Goal: Information Seeking & Learning: Learn about a topic

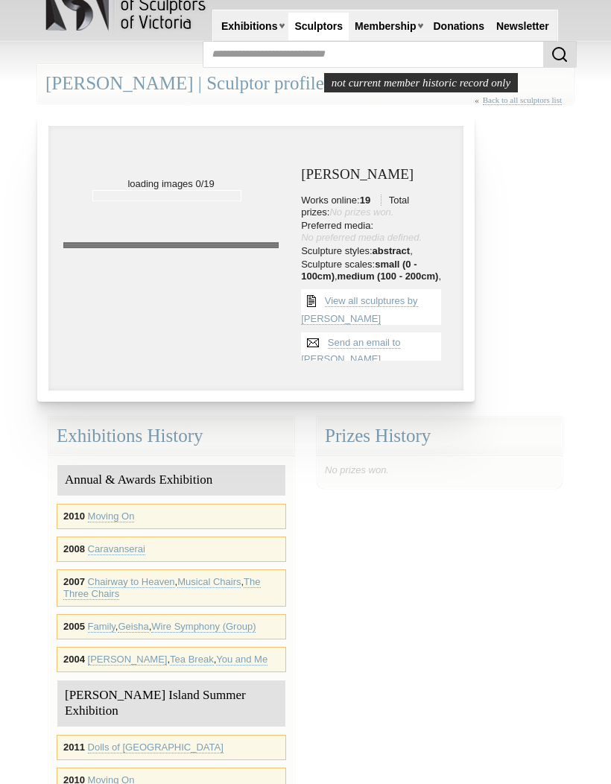
scroll to position [43, 0]
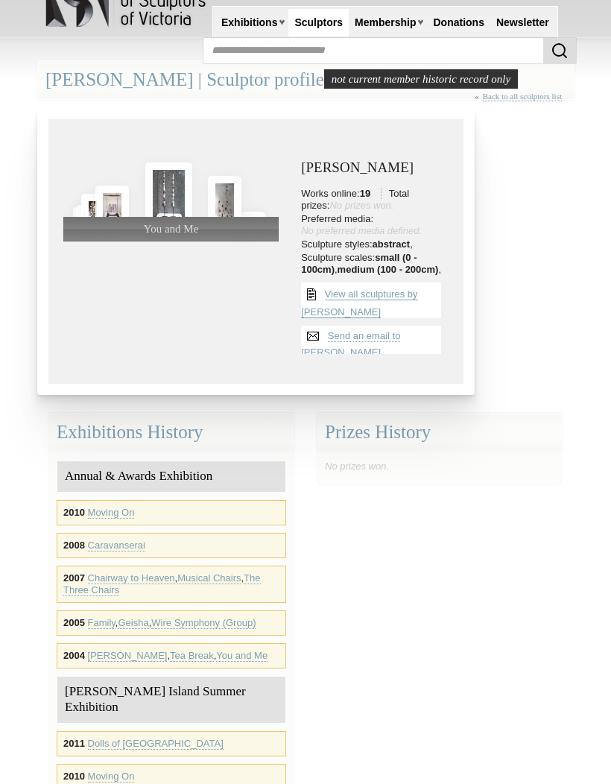
click at [387, 288] on link "View all sculptures by [PERSON_NAME]" at bounding box center [359, 303] width 116 height 31
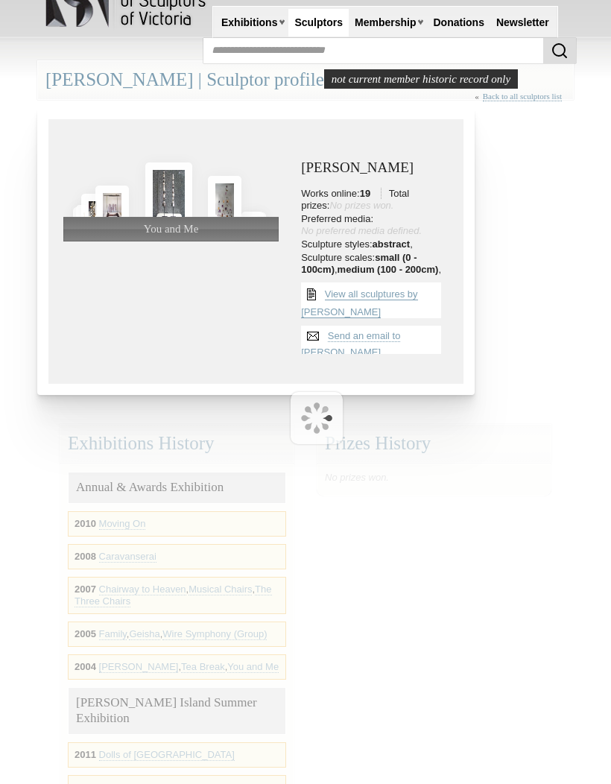
click at [386, 288] on link "View all sculptures by [PERSON_NAME]" at bounding box center [359, 303] width 116 height 31
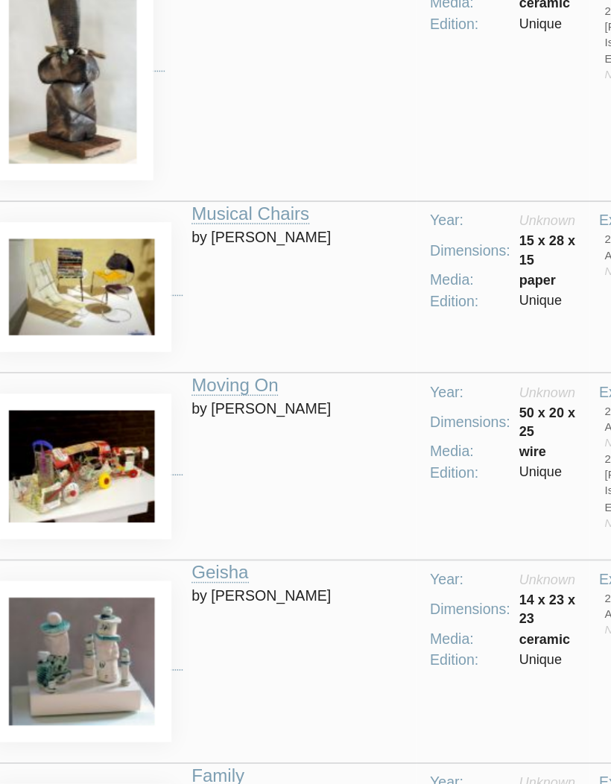
scroll to position [1226, 0]
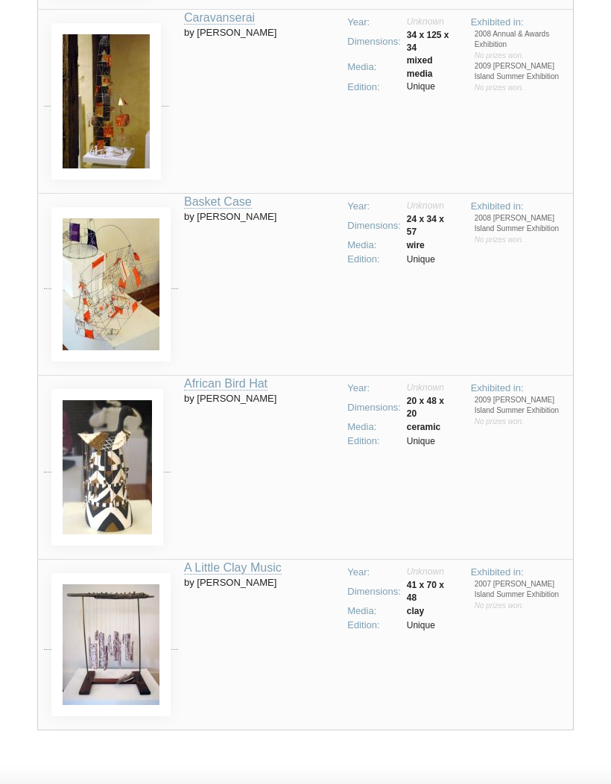
scroll to position [2350, 0]
